Goal: Navigation & Orientation: Find specific page/section

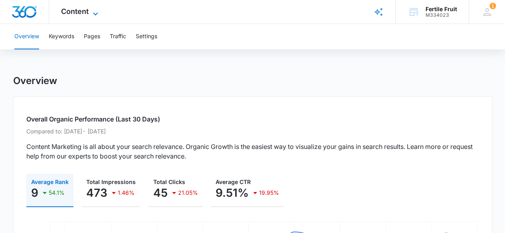
click at [81, 8] on span "Content" at bounding box center [75, 11] width 28 height 8
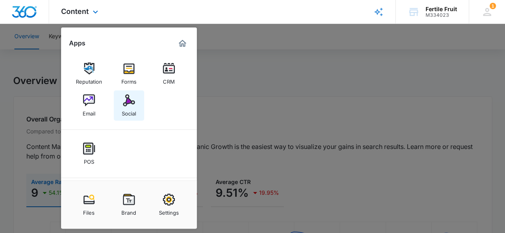
click at [131, 107] on div "Social" at bounding box center [129, 112] width 14 height 10
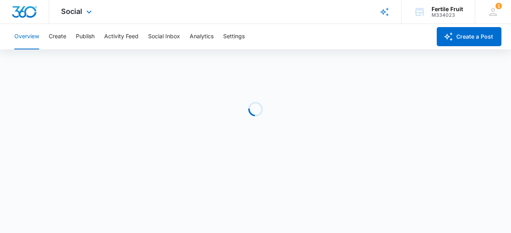
click at [131, 107] on div "Loading" at bounding box center [255, 109] width 511 height 120
click at [82, 13] on div "Social Apps Reputation Forms CRM Email Social POS Content Ads Intelligence File…" at bounding box center [77, 12] width 57 height 24
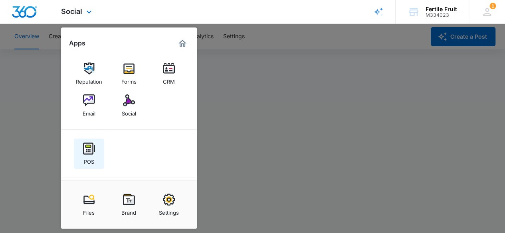
scroll to position [45, 0]
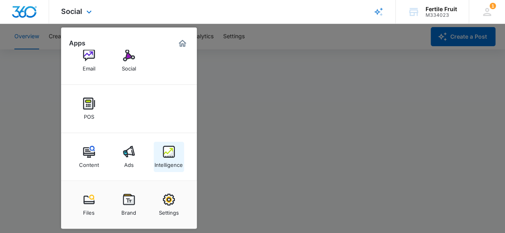
click at [166, 157] on img at bounding box center [169, 152] width 12 height 12
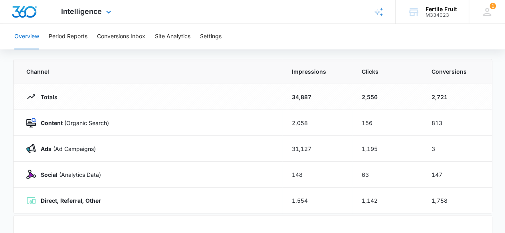
scroll to position [62, 0]
click at [93, 10] on span "Intelligence" at bounding box center [81, 11] width 41 height 8
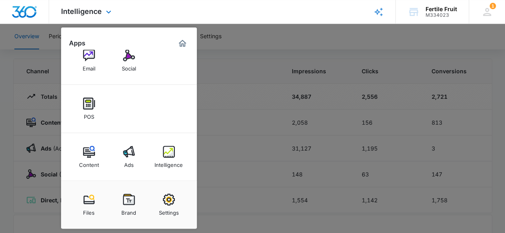
scroll to position [0, 0]
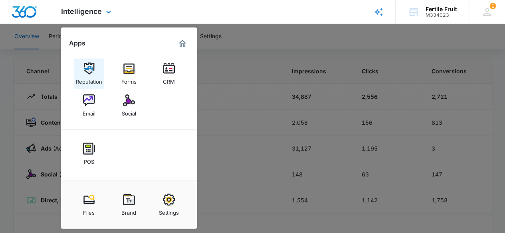
click at [89, 66] on img at bounding box center [89, 69] width 12 height 12
